Goal: Information Seeking & Learning: Check status

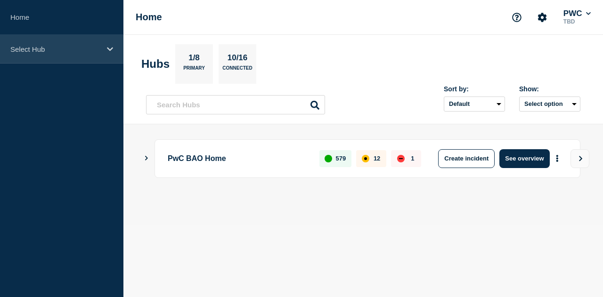
click at [110, 45] on div "Select Hub" at bounding box center [61, 49] width 123 height 29
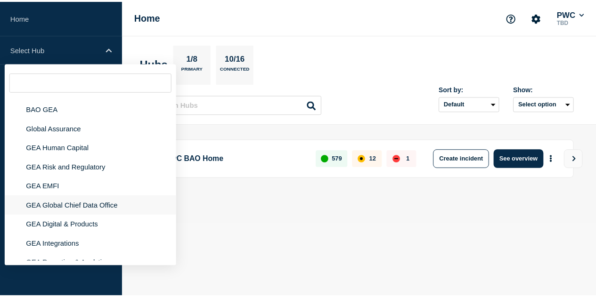
scroll to position [37, 0]
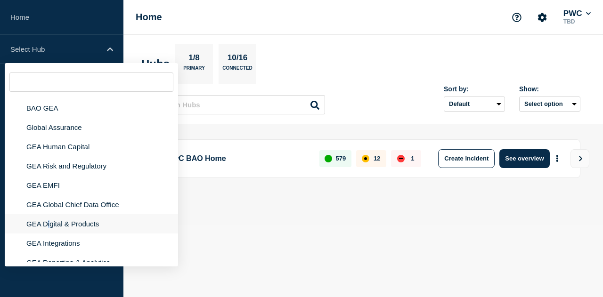
click at [49, 227] on li "GEA Digital & Products" at bounding box center [91, 223] width 173 height 19
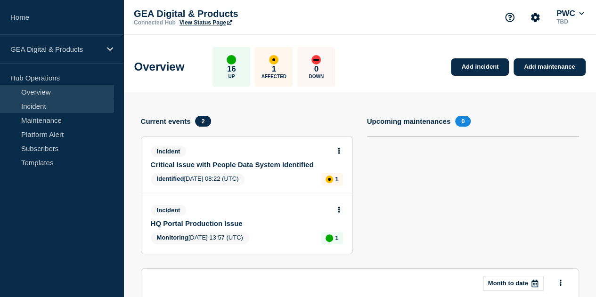
click at [47, 108] on link "Incident" at bounding box center [57, 106] width 114 height 14
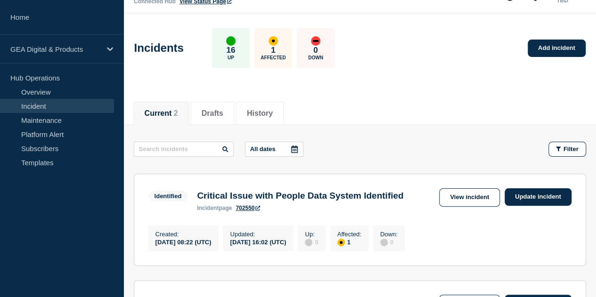
scroll to position [20, 0]
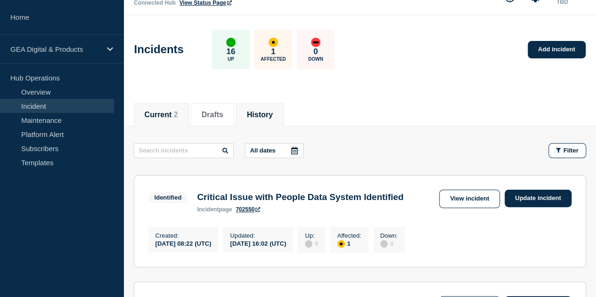
click at [270, 118] on button "History" at bounding box center [260, 115] width 26 height 8
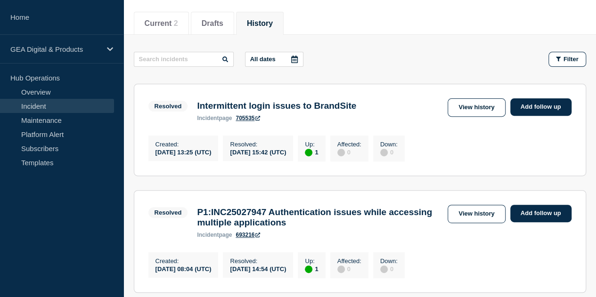
scroll to position [126, 0]
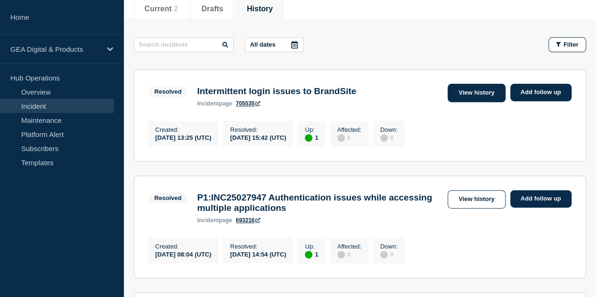
click at [477, 93] on link "View history" at bounding box center [475, 93] width 57 height 18
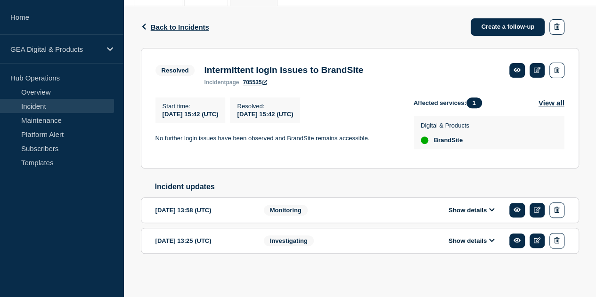
scroll to position [144, 0]
click at [492, 211] on icon at bounding box center [491, 209] width 5 height 3
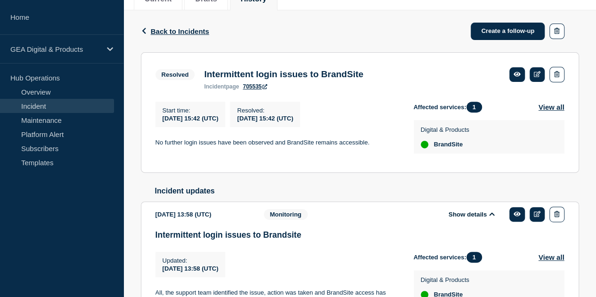
scroll to position [137, 0]
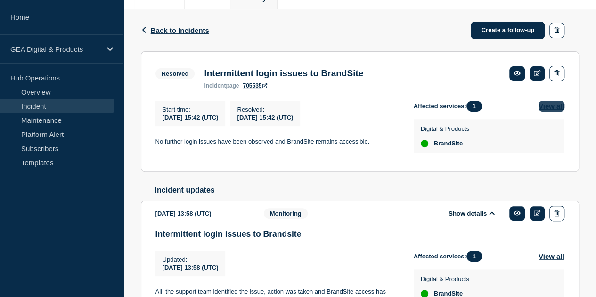
click at [548, 107] on button "View all" at bounding box center [551, 106] width 26 height 11
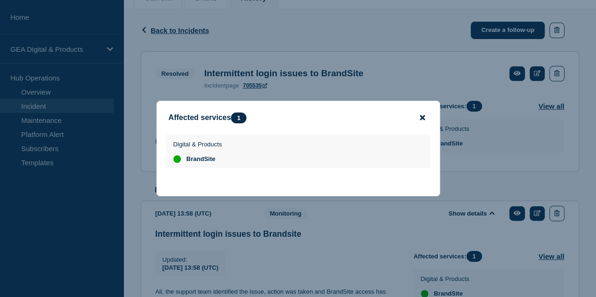
click at [423, 115] on icon "close button" at bounding box center [422, 117] width 5 height 5
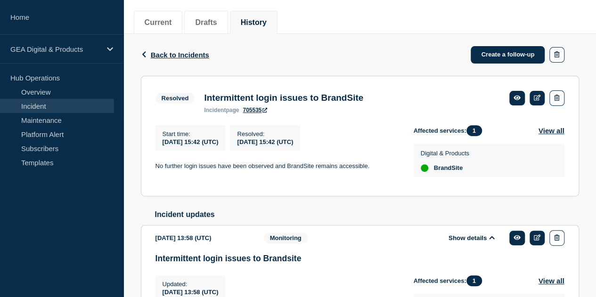
scroll to position [113, 0]
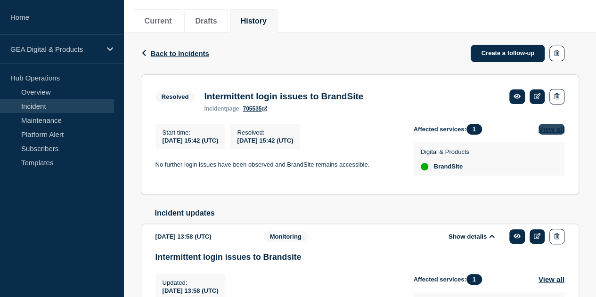
click at [547, 130] on button "View all" at bounding box center [551, 129] width 26 height 11
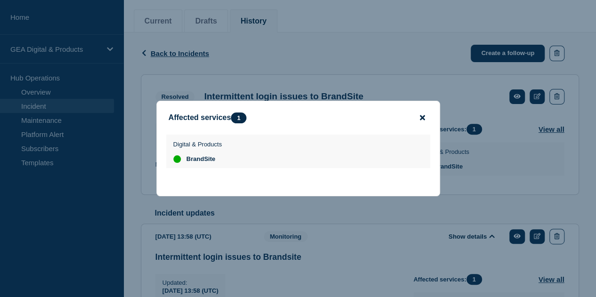
click at [421, 116] on icon "close button" at bounding box center [422, 117] width 5 height 5
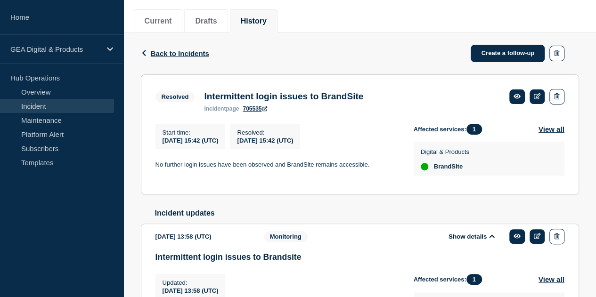
click at [228, 99] on h3 "Intermittent login issues to BrandSite" at bounding box center [283, 96] width 159 height 10
click at [252, 110] on link "705535" at bounding box center [255, 108] width 24 height 7
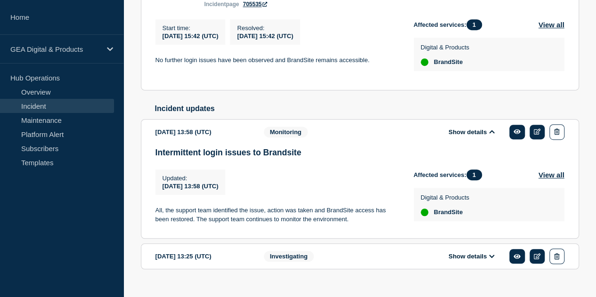
scroll to position [218, 0]
